Goal: Find specific page/section: Find specific page/section

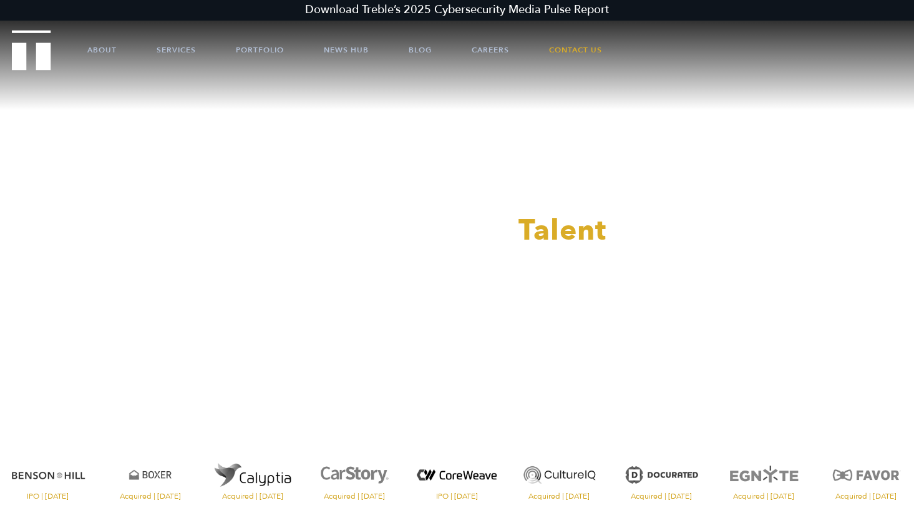
click at [86, 52] on ul "About Services Portfolio News Hub Blog Careers Contact Us" at bounding box center [457, 49] width 814 height 37
click at [96, 51] on link "About" at bounding box center [101, 49] width 29 height 37
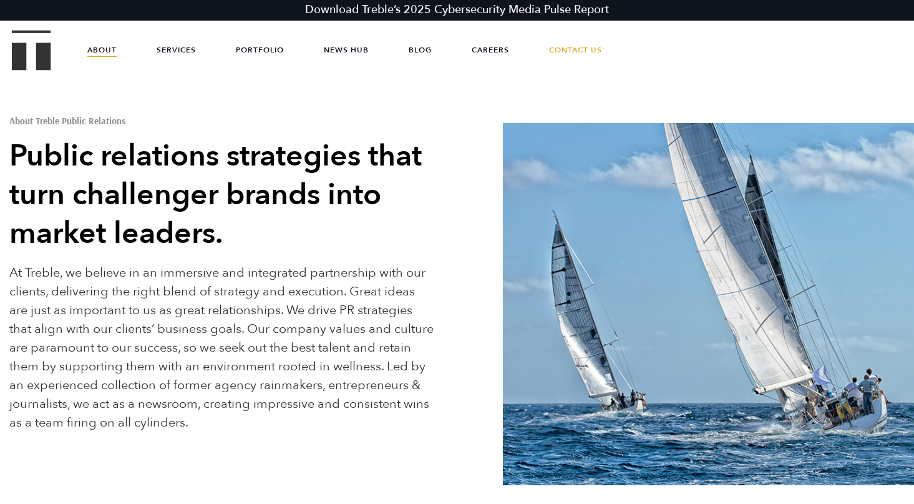
click at [55, 52] on ul "About Services Portfolio News Hub Blog Careers Contact Us" at bounding box center [457, 49] width 814 height 37
click at [43, 52] on img "Treble logo" at bounding box center [31, 50] width 39 height 40
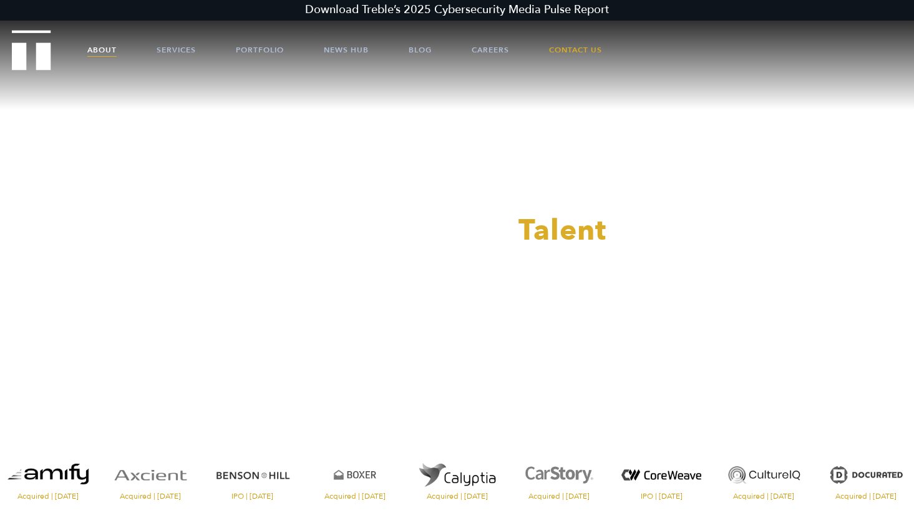
click at [115, 49] on link "About" at bounding box center [101, 49] width 29 height 37
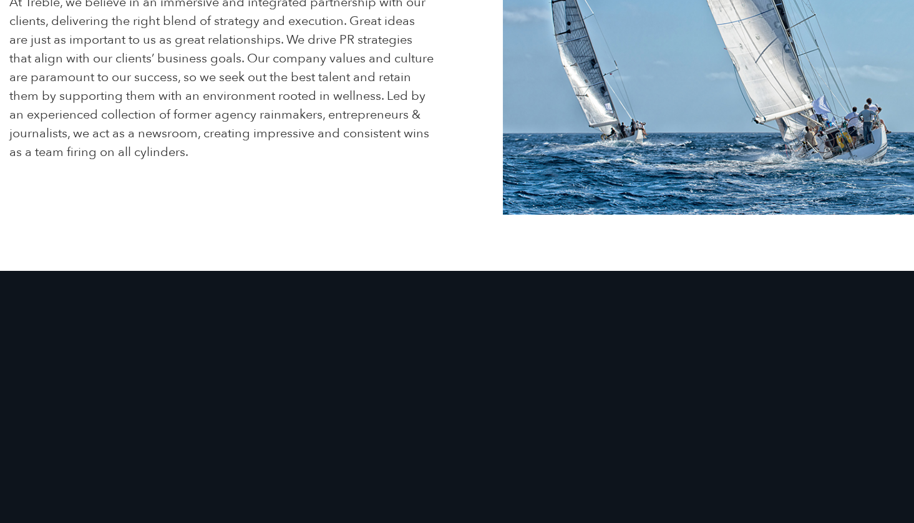
scroll to position [513, 0]
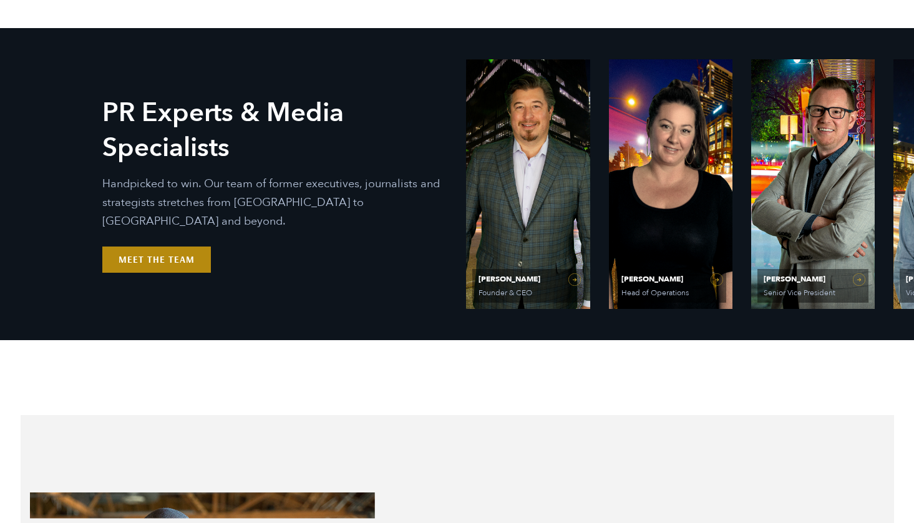
click at [156, 249] on link "Meet the Team" at bounding box center [156, 260] width 109 height 26
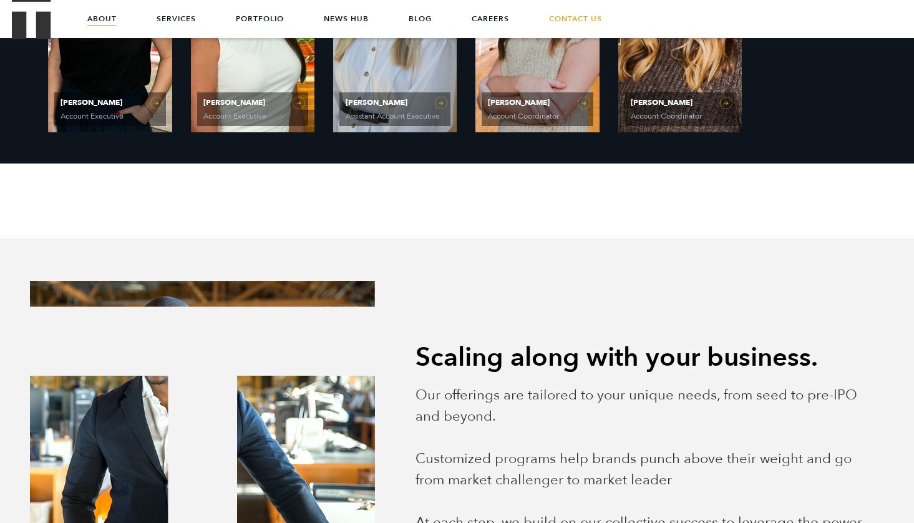
scroll to position [1033, 0]
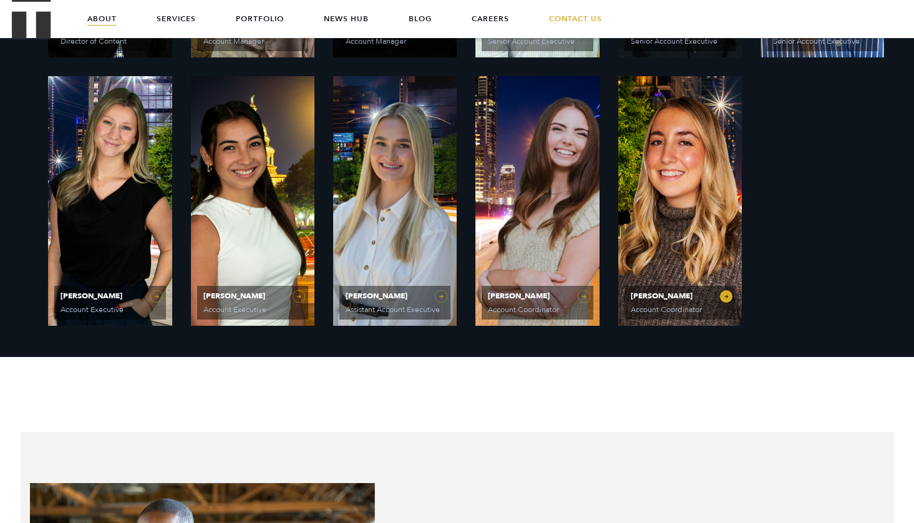
click at [645, 228] on link "[PERSON_NAME] Account Coordinator" at bounding box center [681, 201] width 124 height 250
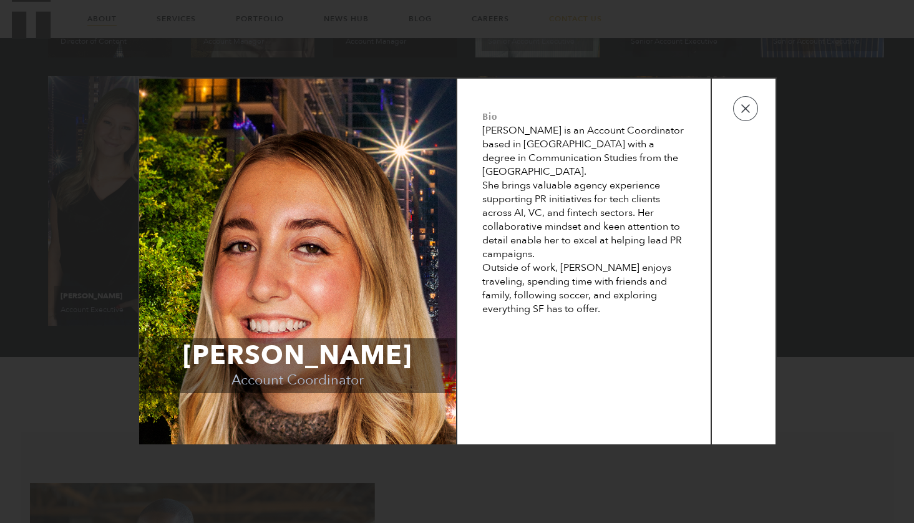
click at [759, 116] on td at bounding box center [744, 262] width 64 height 366
click at [752, 115] on button "button" at bounding box center [745, 108] width 25 height 25
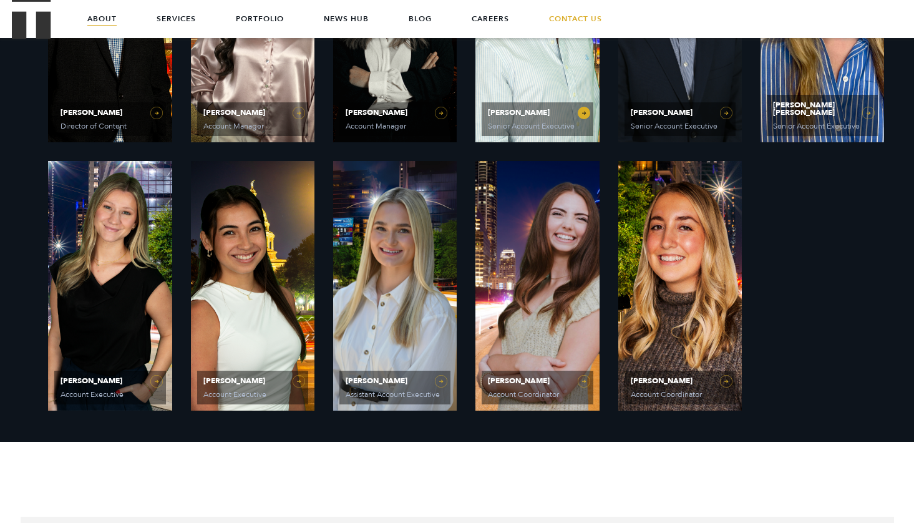
scroll to position [949, 0]
